Goal: Use online tool/utility: Utilize a website feature to perform a specific function

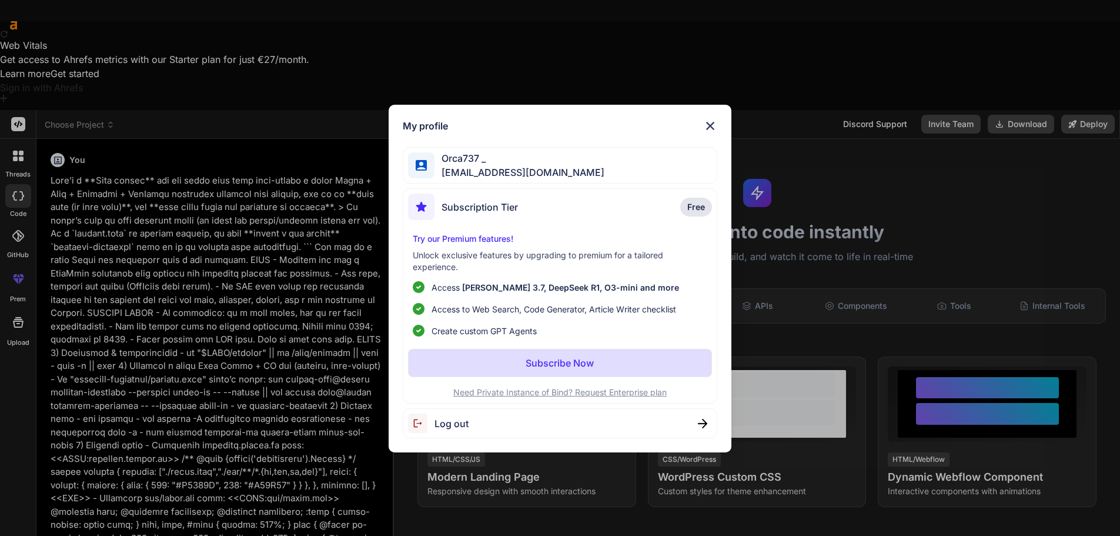
scroll to position [2811, 0]
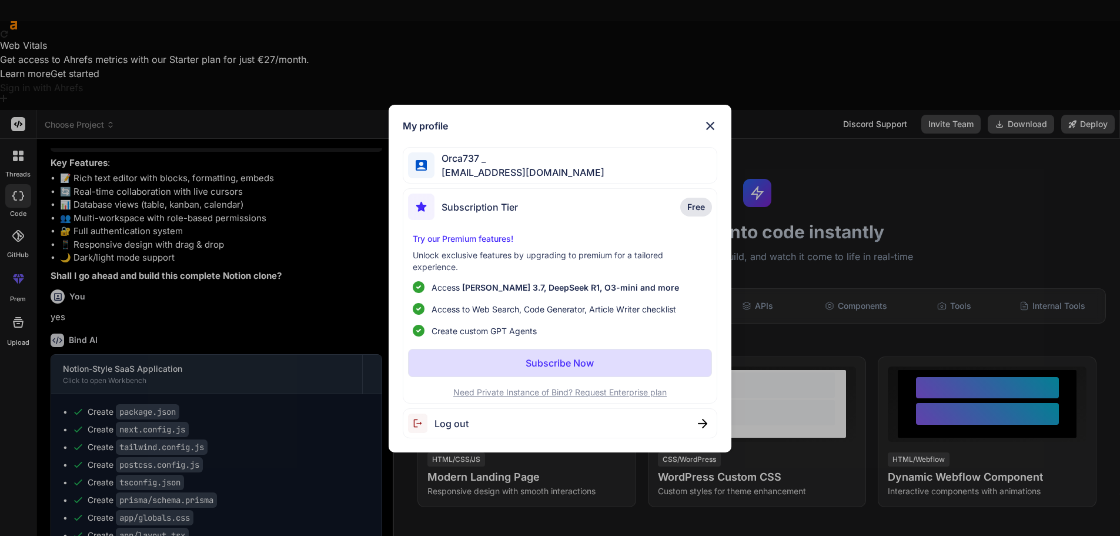
click at [713, 123] on img at bounding box center [710, 126] width 14 height 14
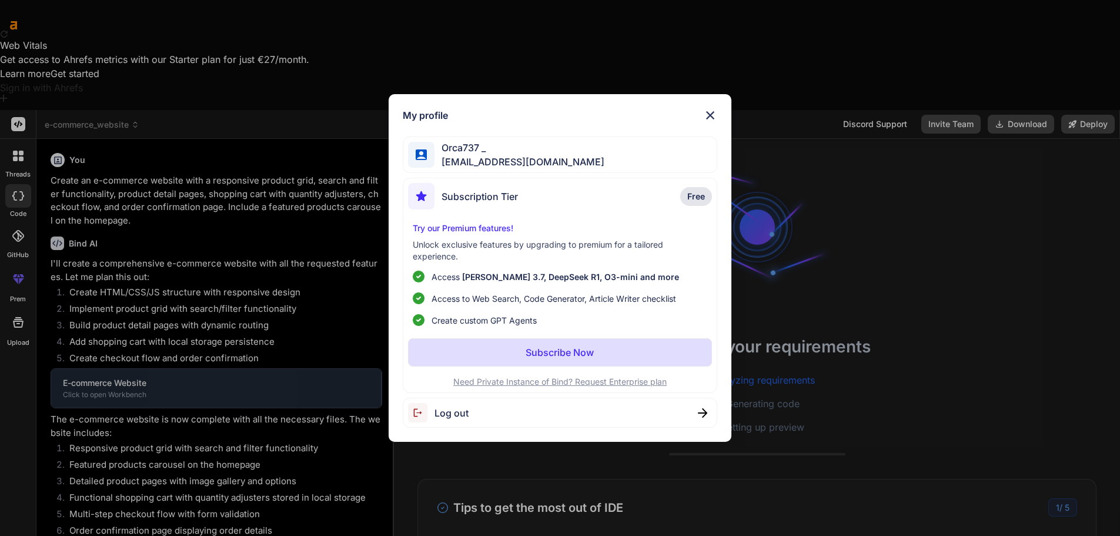
scroll to position [21, 0]
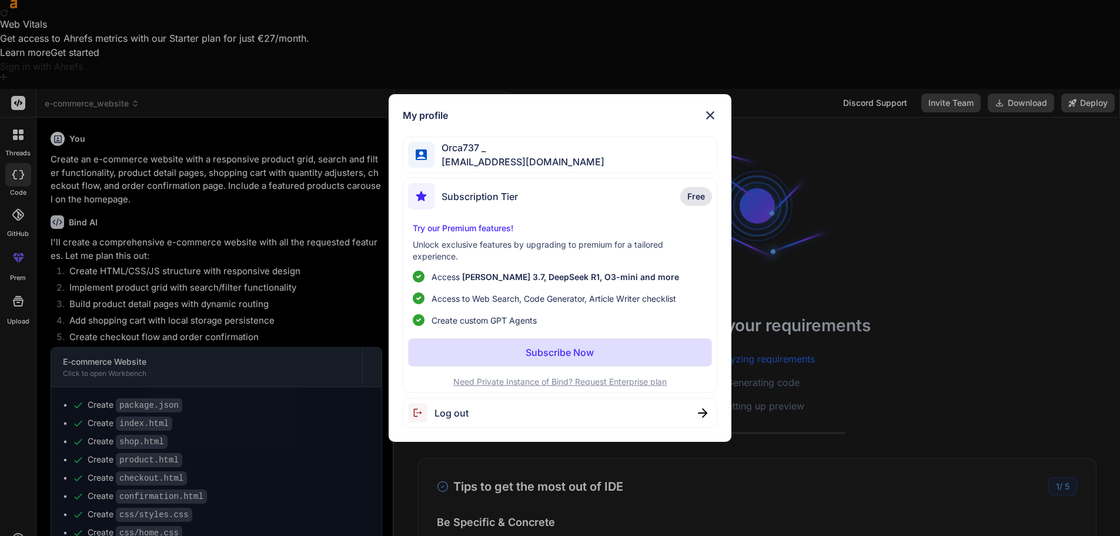
click at [714, 118] on img at bounding box center [710, 115] width 14 height 14
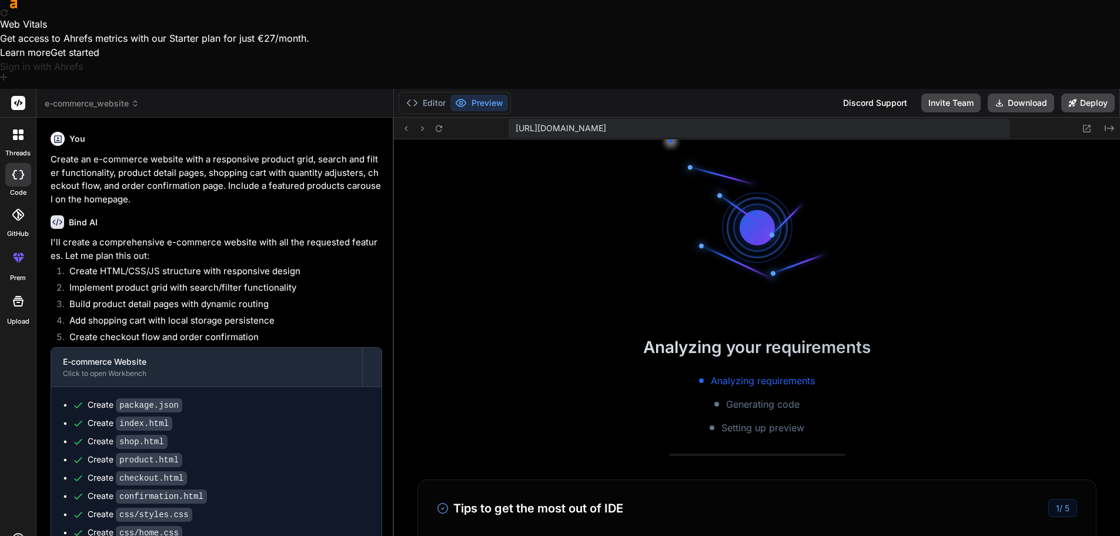
scroll to position [313, 0]
type textarea "x"
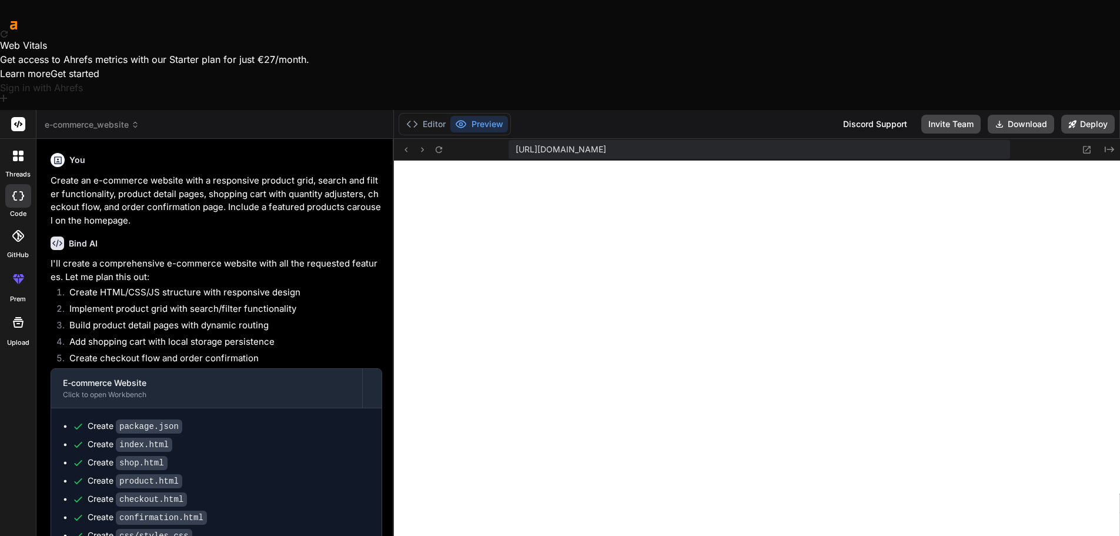
scroll to position [838, 0]
